Goal: Information Seeking & Learning: Check status

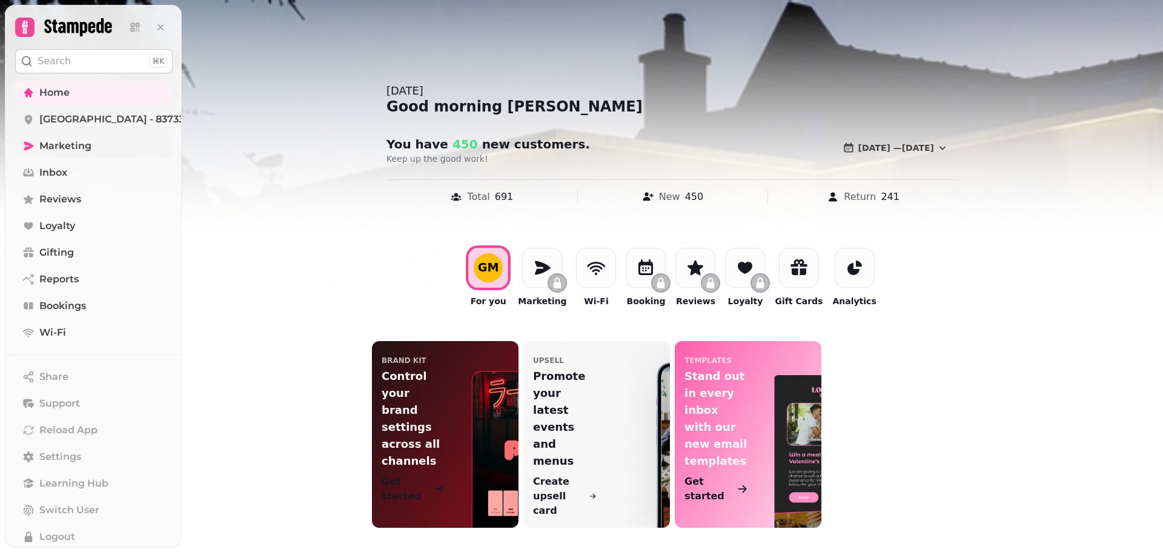
click at [76, 147] on span "Marketing" at bounding box center [65, 146] width 52 height 15
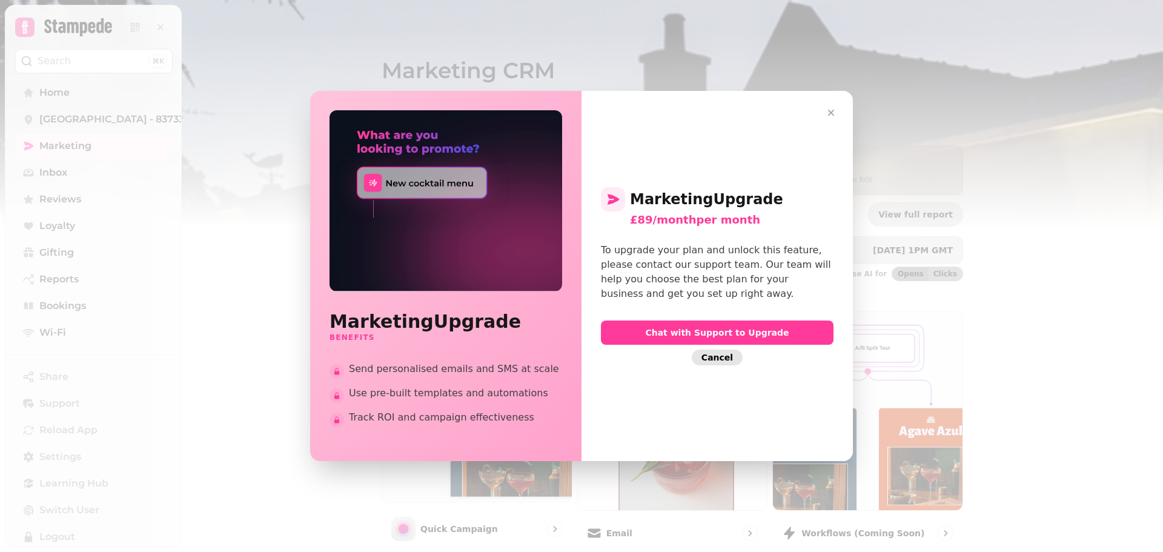
click at [713, 356] on span "Cancel" at bounding box center [716, 357] width 31 height 8
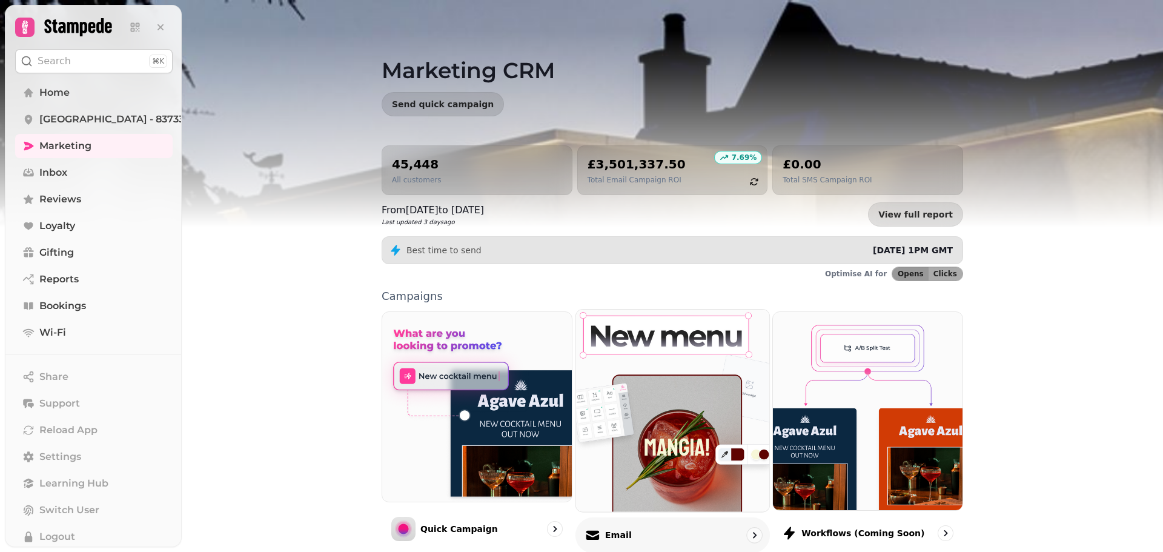
click at [616, 532] on p "Email" at bounding box center [617, 535] width 27 height 12
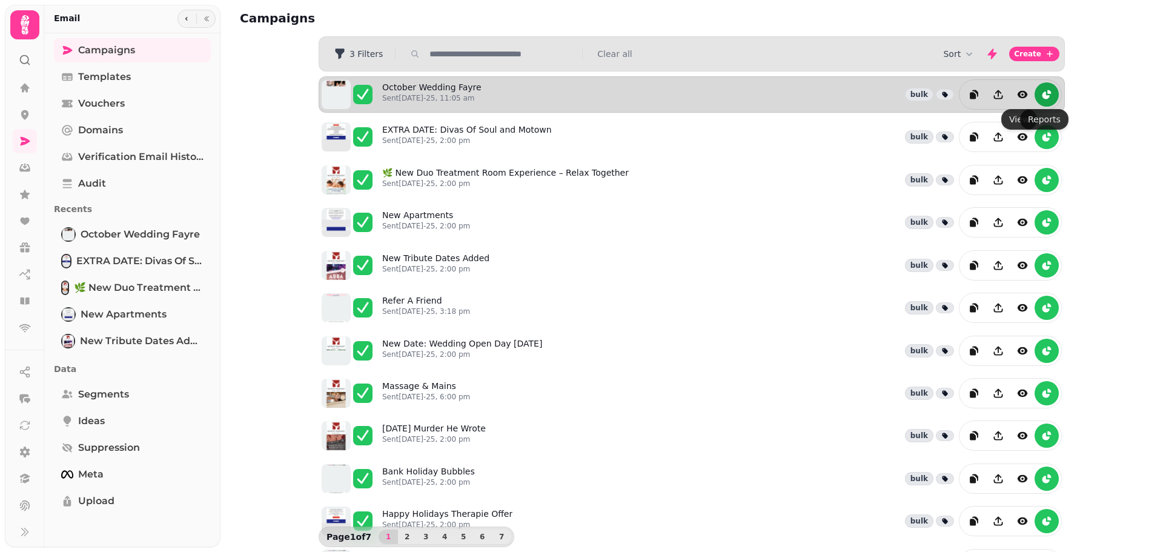
click at [1042, 94] on icon "reports" at bounding box center [1045, 94] width 7 height 7
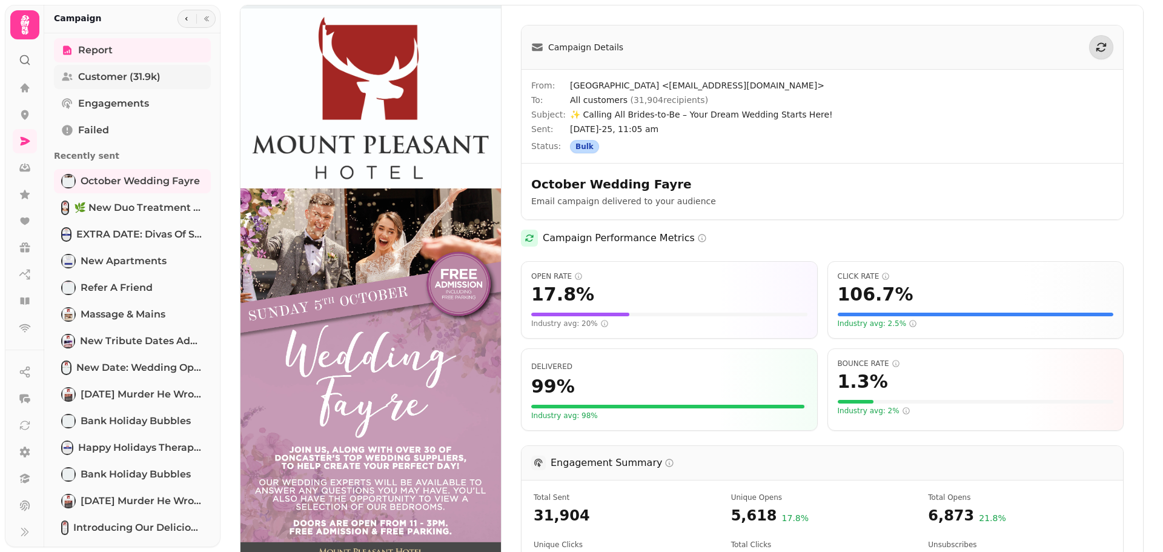
click at [112, 77] on span "Customer (31.9k)" at bounding box center [119, 77] width 82 height 15
select select "**"
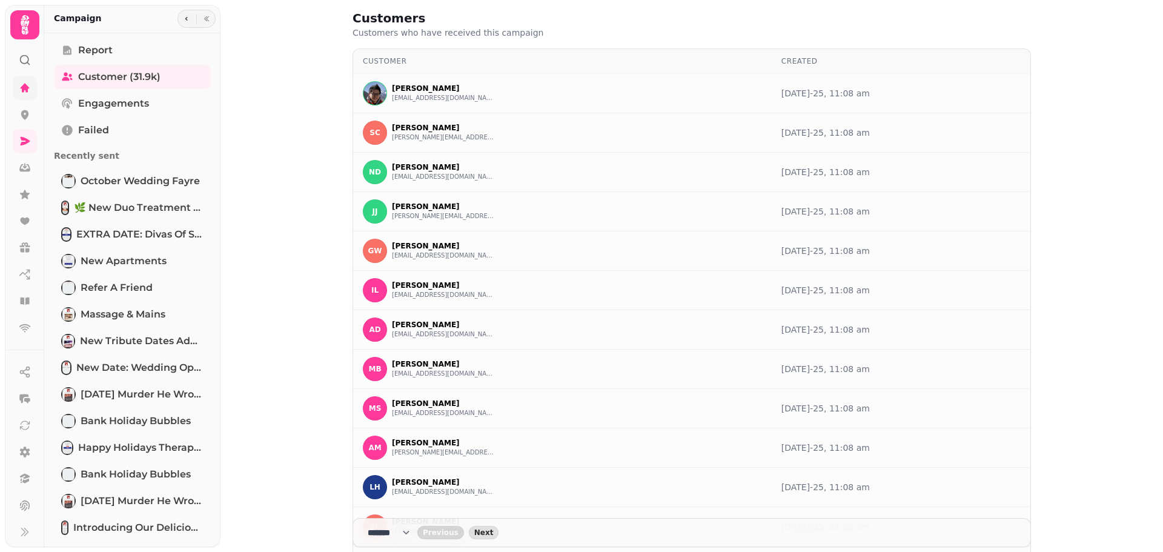
click at [16, 91] on link at bounding box center [25, 88] width 24 height 24
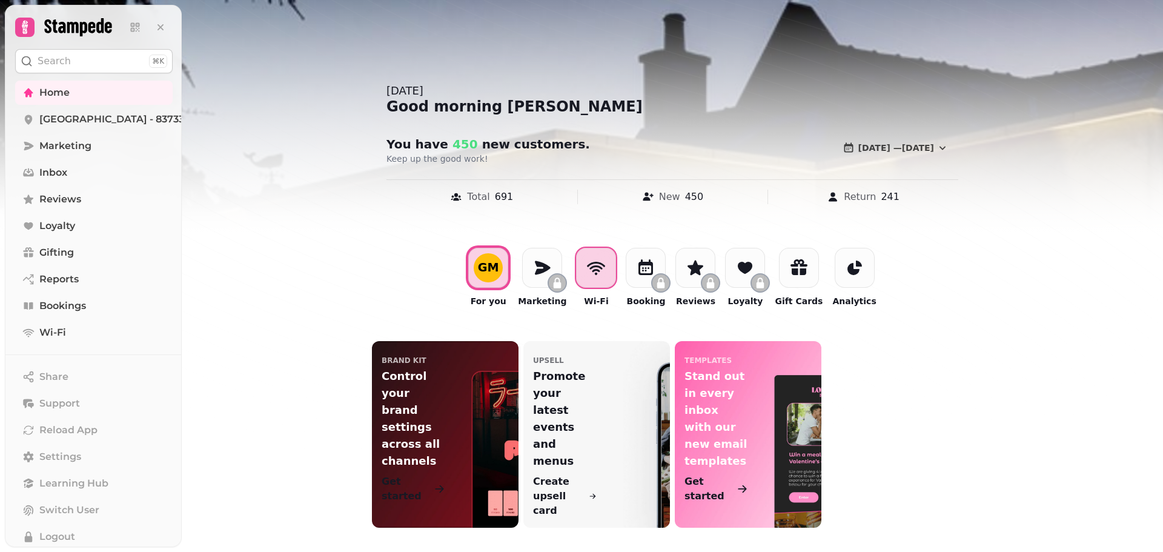
click at [599, 263] on icon at bounding box center [596, 268] width 18 height 13
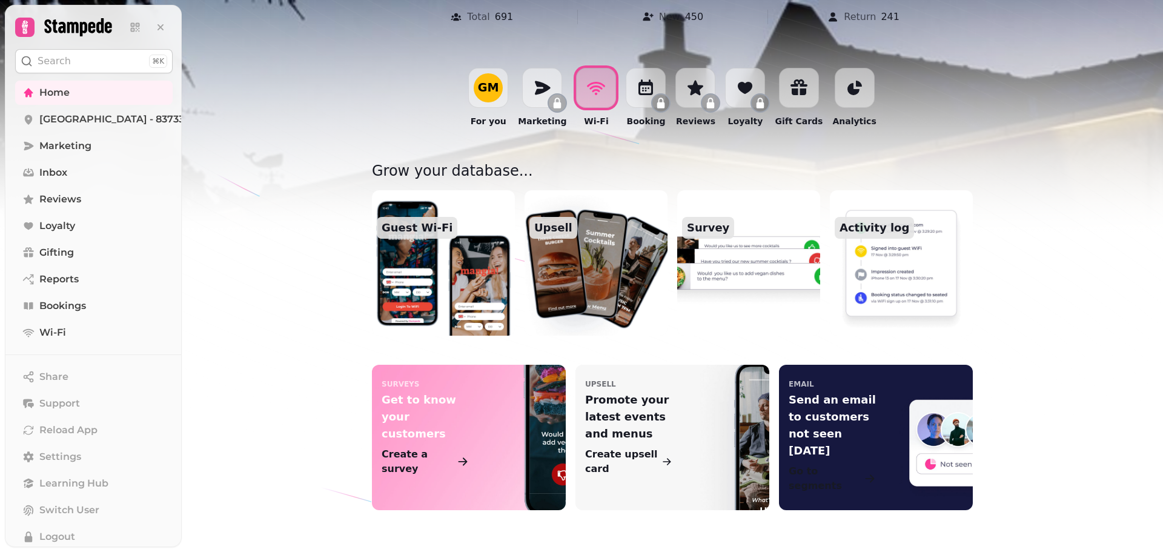
scroll to position [182, 0]
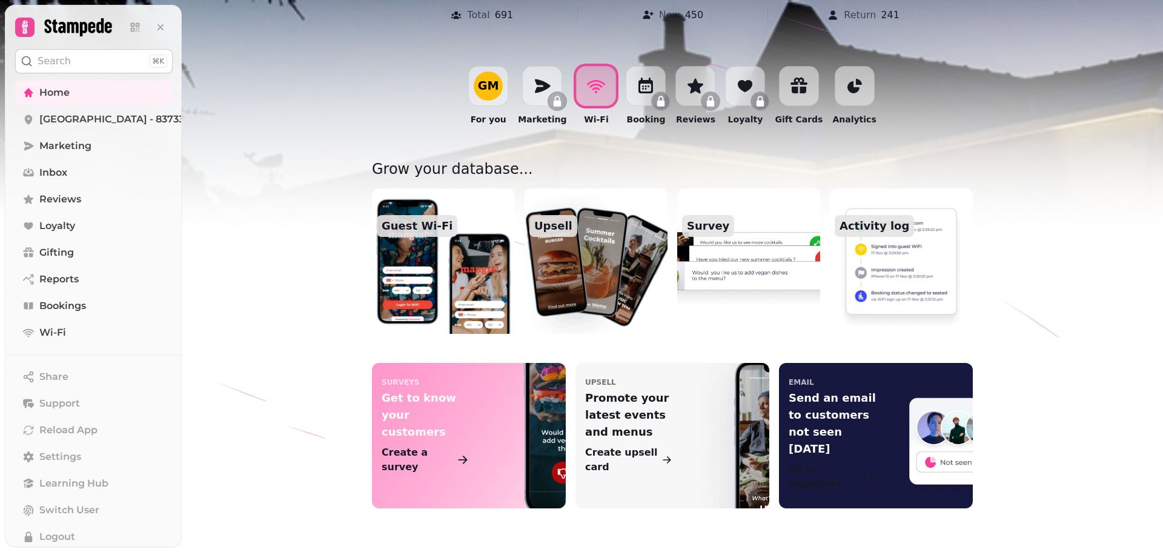
click at [768, 272] on img at bounding box center [748, 261] width 157 height 160
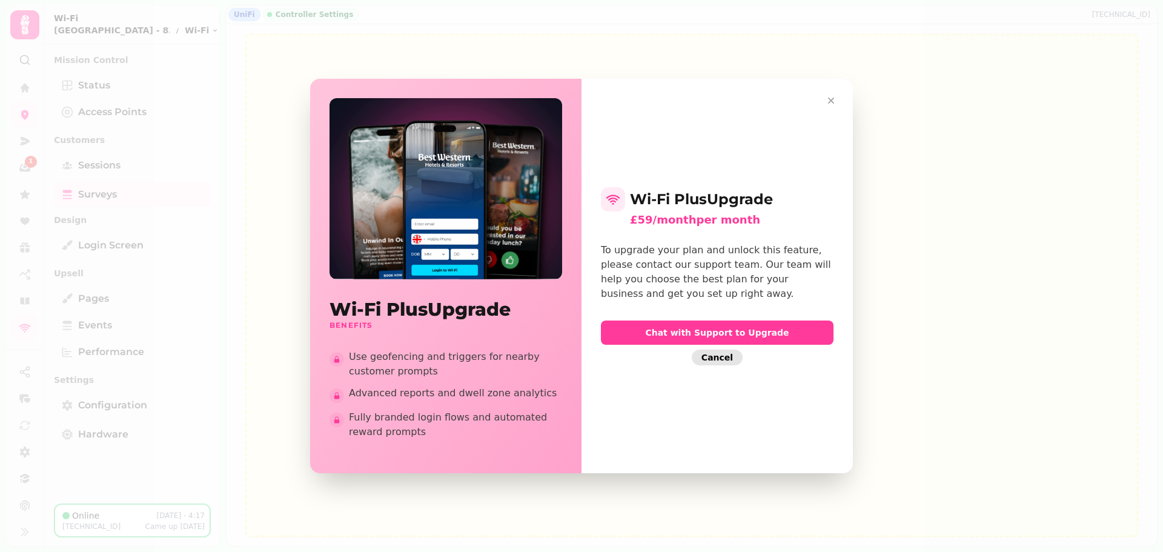
click at [725, 354] on span "Cancel" at bounding box center [716, 357] width 31 height 8
